Goal: Task Accomplishment & Management: Use online tool/utility

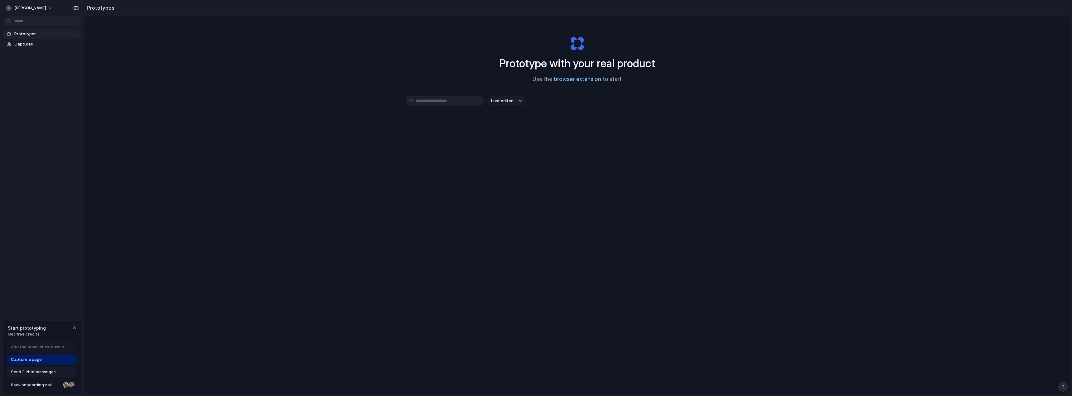
click at [582, 82] on link "browser extension" at bounding box center [577, 79] width 47 height 6
click at [468, 101] on input "text" at bounding box center [445, 101] width 78 height 11
click at [506, 102] on span "Last edited" at bounding box center [502, 101] width 22 height 6
click at [598, 102] on div "Last edited Last created Alphabetical" at bounding box center [536, 198] width 1072 height 396
click at [584, 78] on link "browser extension" at bounding box center [577, 79] width 47 height 6
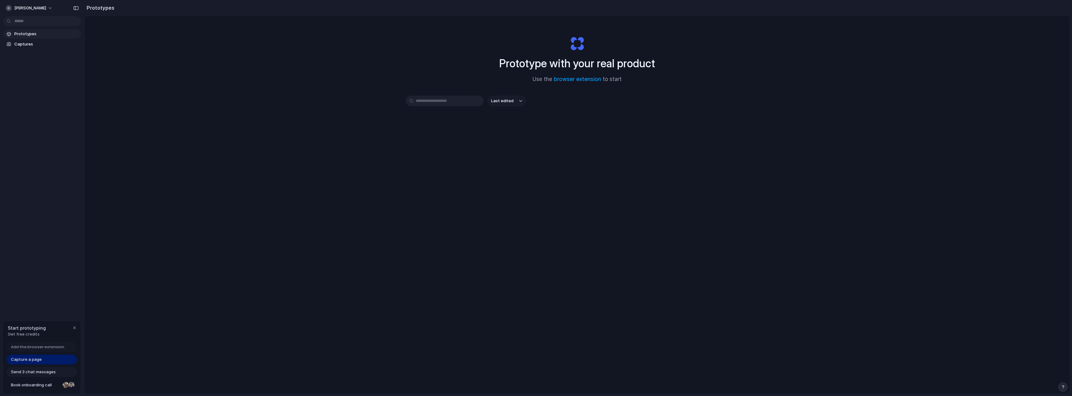
click at [26, 35] on span "Prototypes" at bounding box center [46, 34] width 64 height 6
click at [32, 358] on span "Capture a page" at bounding box center [26, 360] width 31 height 6
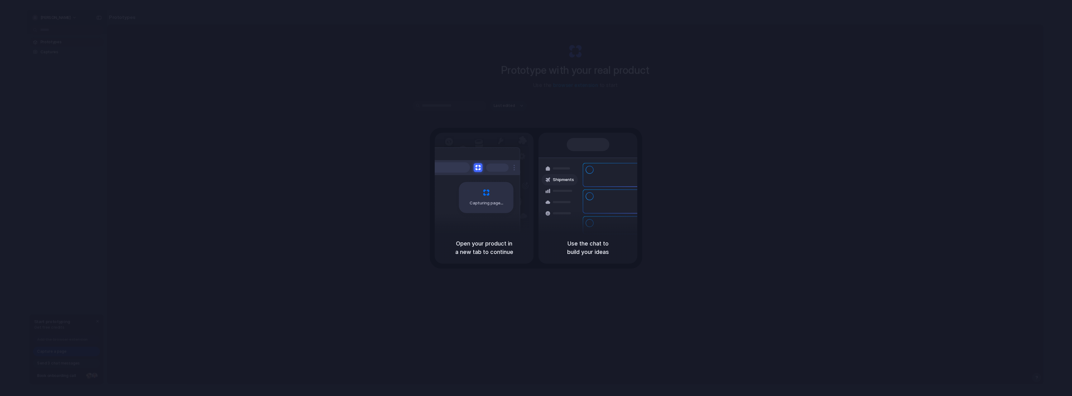
click at [559, 183] on div "Shipments" at bounding box center [559, 179] width 29 height 11
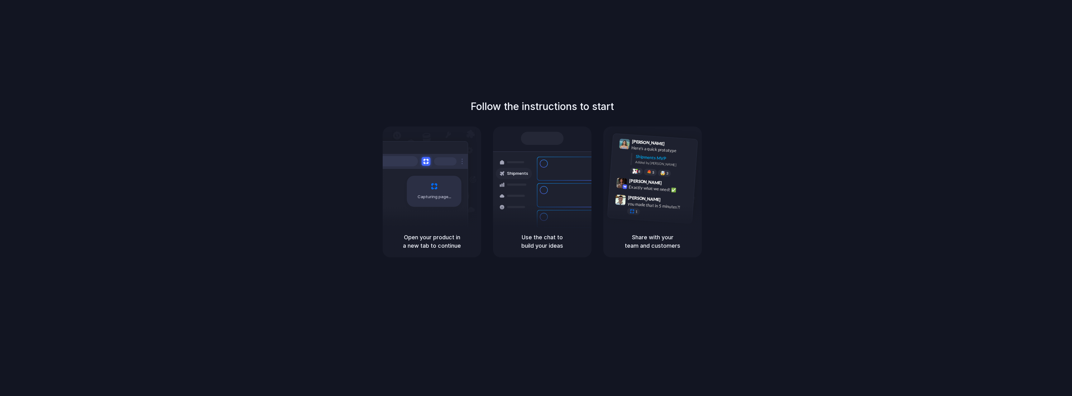
click at [430, 190] on div "Capturing page" at bounding box center [434, 191] width 55 height 31
click at [416, 240] on h5 "Open your product in a new tab to continue" at bounding box center [432, 241] width 84 height 17
drag, startPoint x: 421, startPoint y: 219, endPoint x: 434, endPoint y: 195, distance: 26.5
click at [422, 217] on div "Capturing page" at bounding box center [421, 189] width 94 height 96
click at [440, 186] on div "Capturing page" at bounding box center [434, 191] width 55 height 31
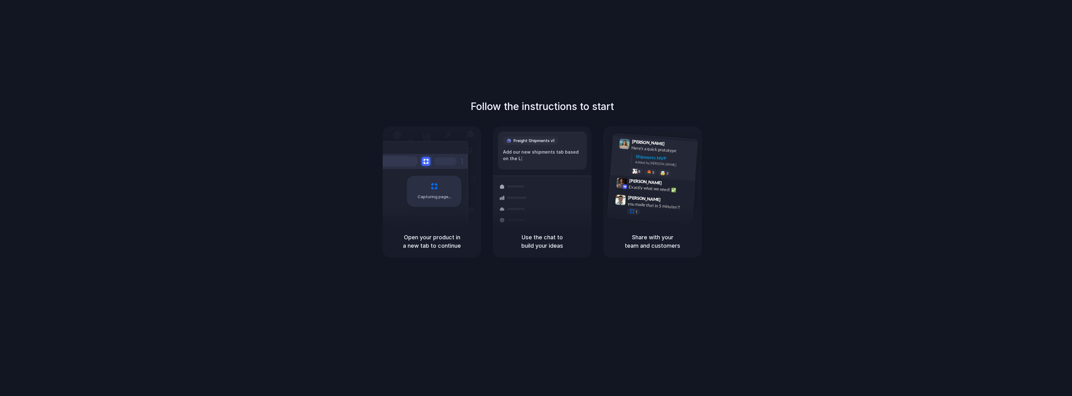
click at [651, 157] on div "Shipments MVP" at bounding box center [665, 158] width 58 height 10
click at [644, 238] on h5 "Share with your team and customers" at bounding box center [653, 241] width 84 height 17
click at [551, 249] on h5 "Use the chat to build your ideas" at bounding box center [543, 241] width 84 height 17
click at [542, 137] on div at bounding box center [542, 138] width 43 height 13
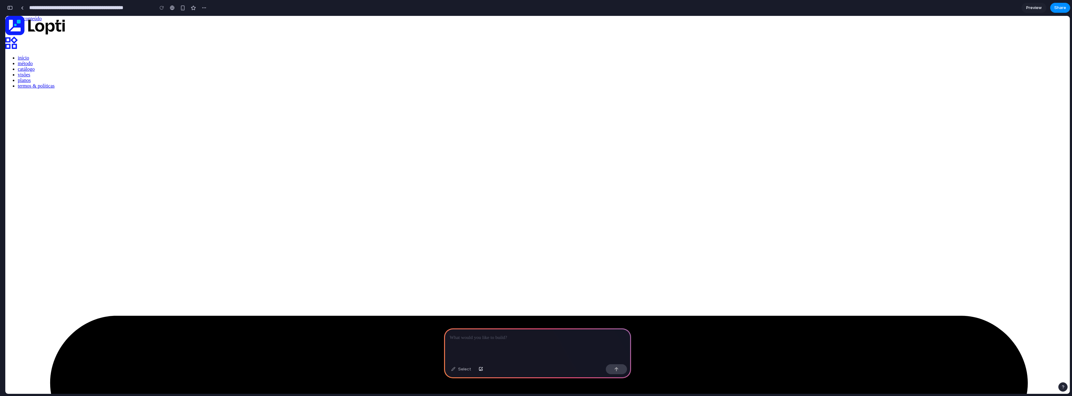
click at [35, 66] on link "catálogo" at bounding box center [26, 68] width 17 height 5
